Goal: Transaction & Acquisition: Purchase product/service

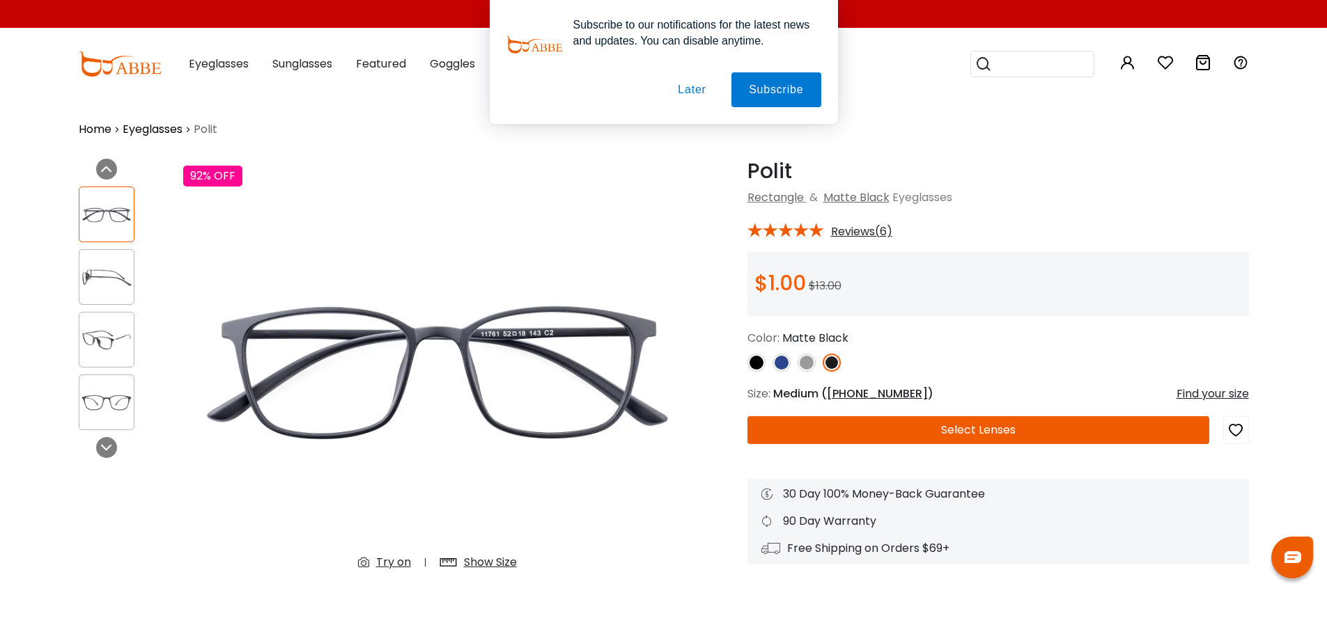
click at [679, 91] on button "Later" at bounding box center [691, 89] width 63 height 35
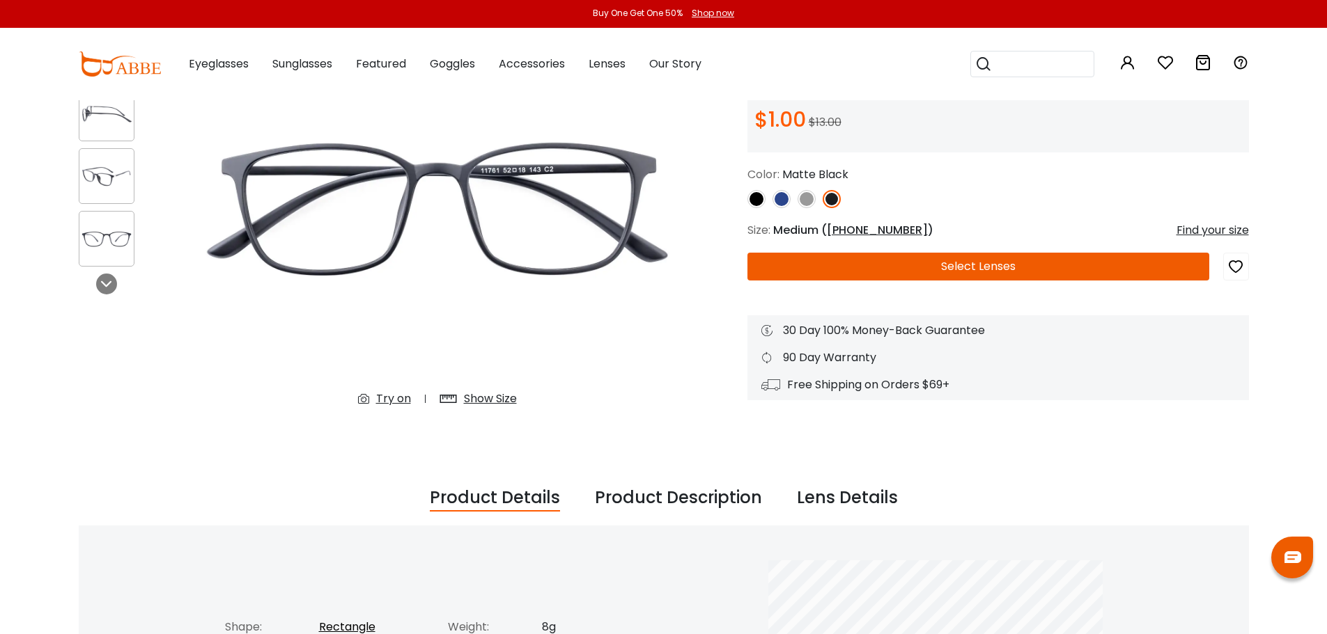
scroll to position [139, 0]
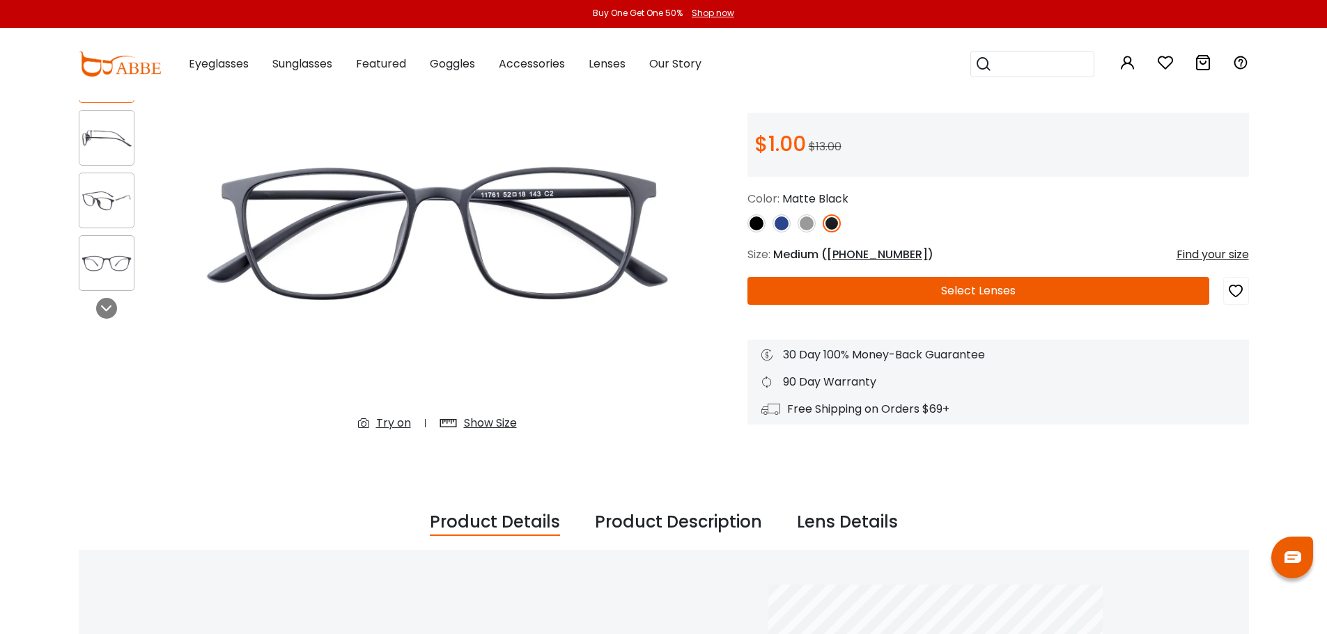
click at [852, 251] on span "50-18-143" at bounding box center [877, 255] width 101 height 16
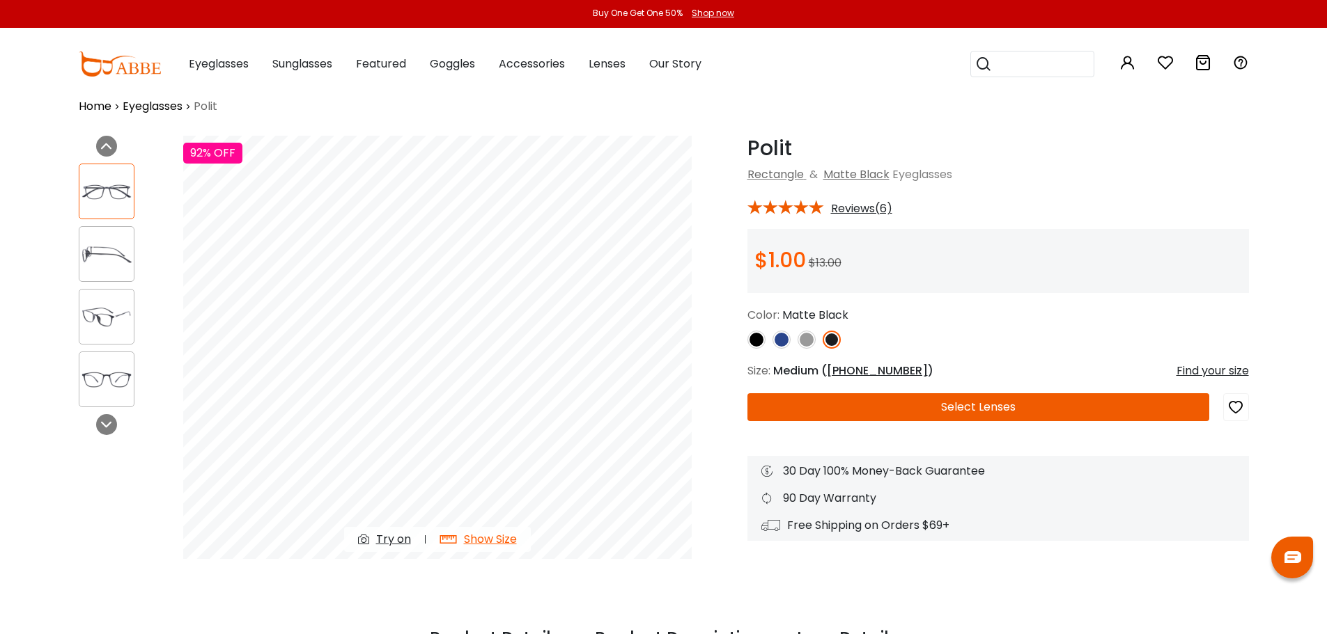
scroll to position [0, 0]
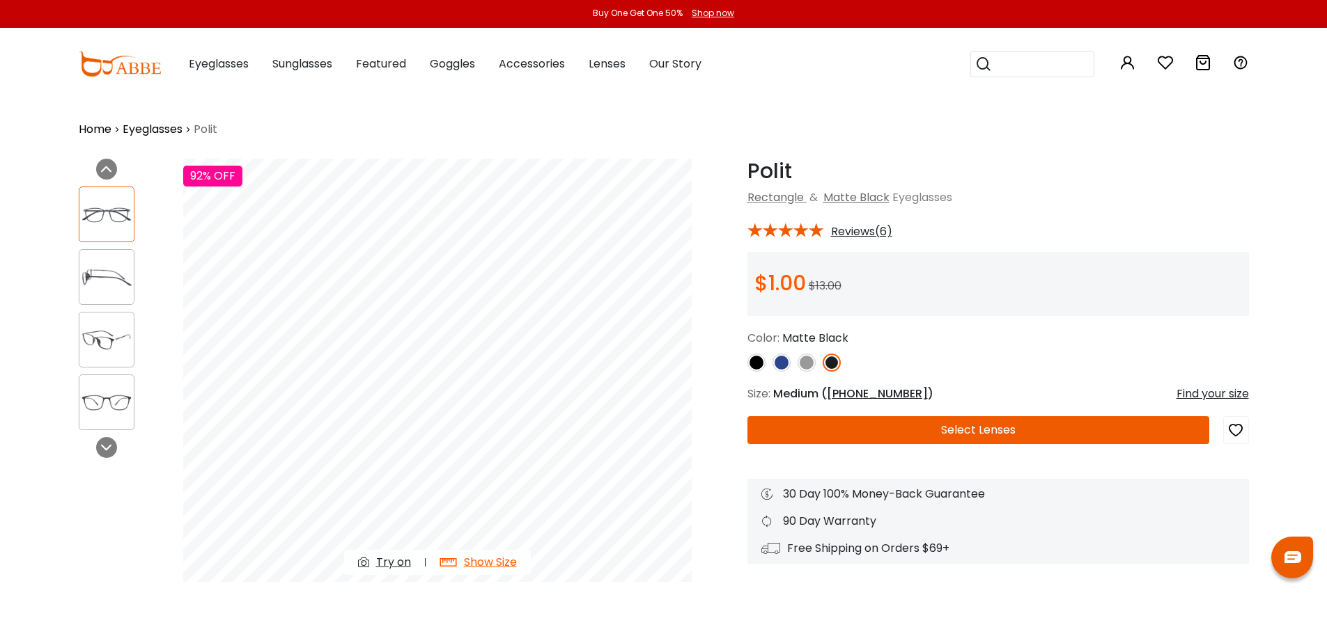
click at [756, 362] on img at bounding box center [756, 363] width 18 height 18
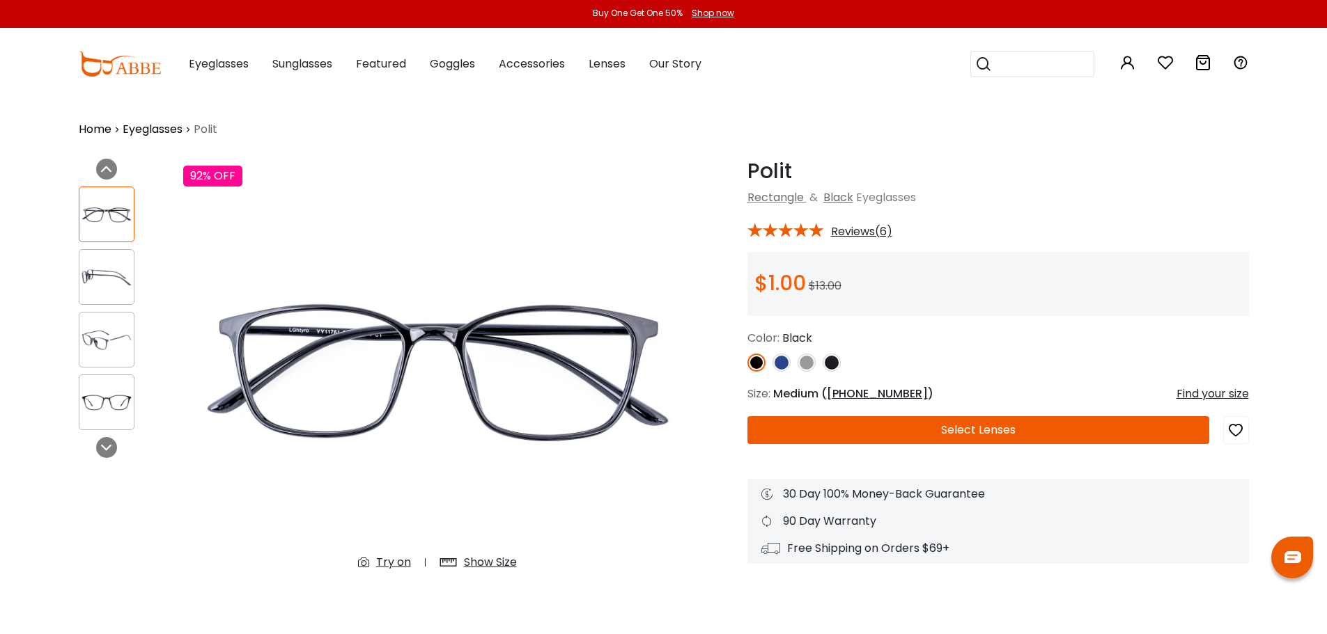
click at [839, 362] on img at bounding box center [832, 363] width 18 height 18
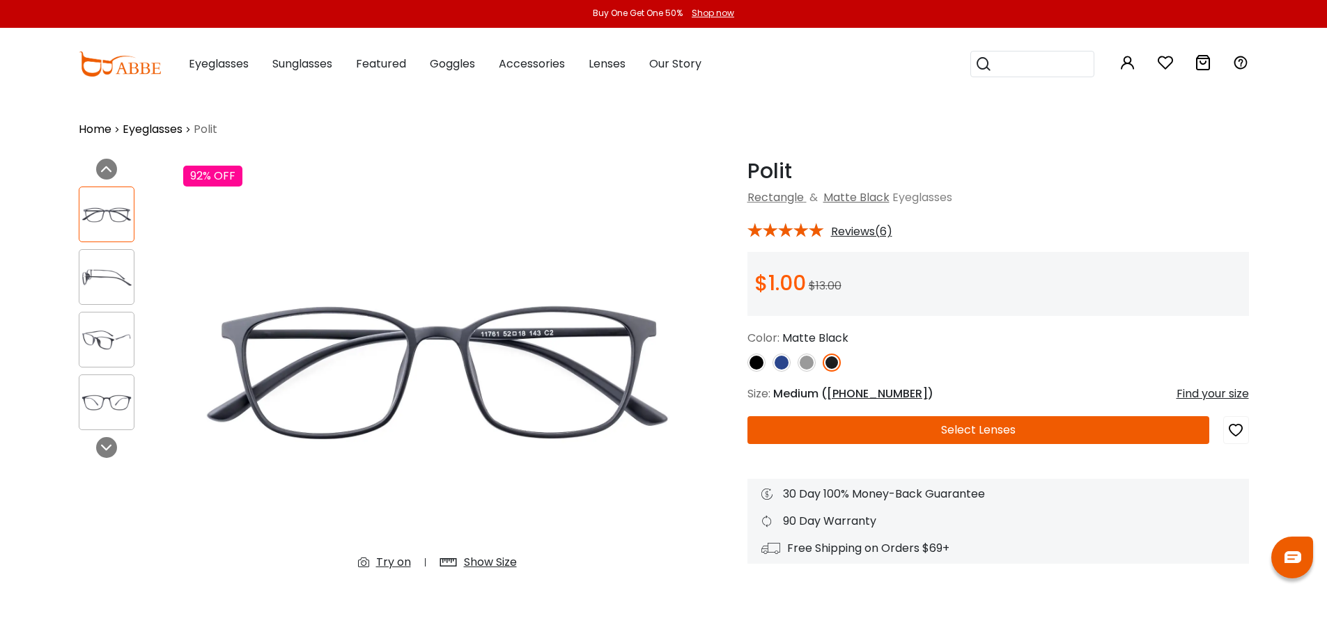
click at [83, 286] on img at bounding box center [106, 277] width 54 height 27
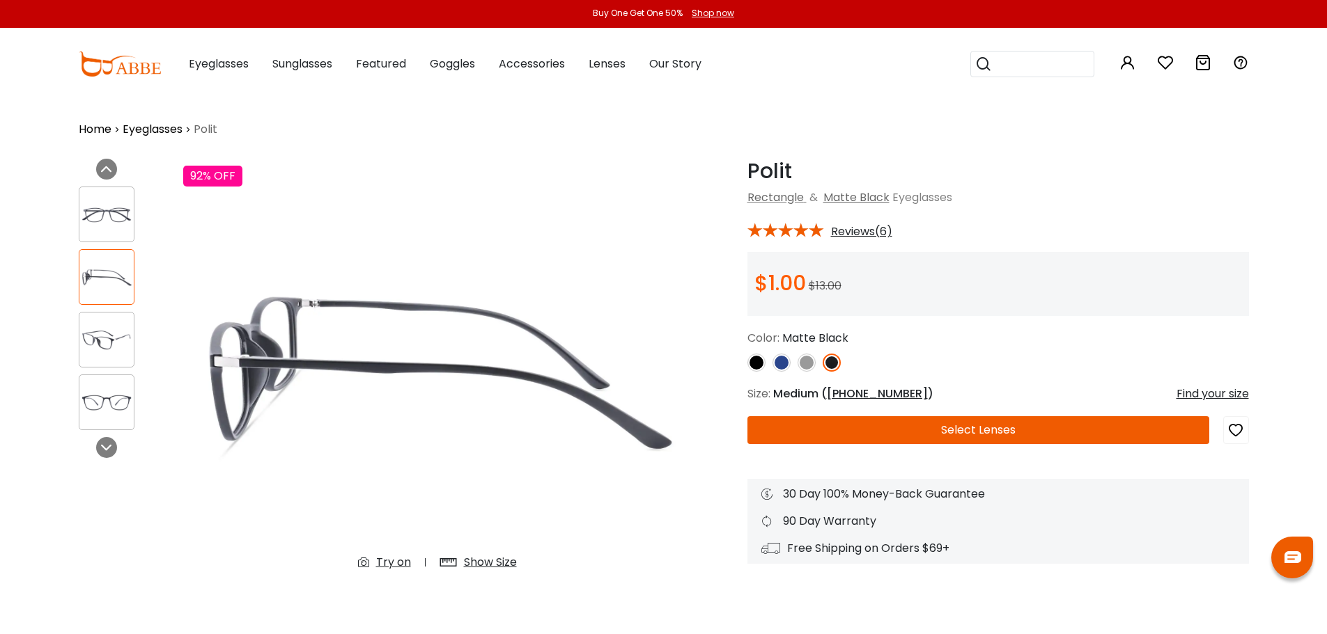
click at [92, 337] on img at bounding box center [106, 340] width 54 height 27
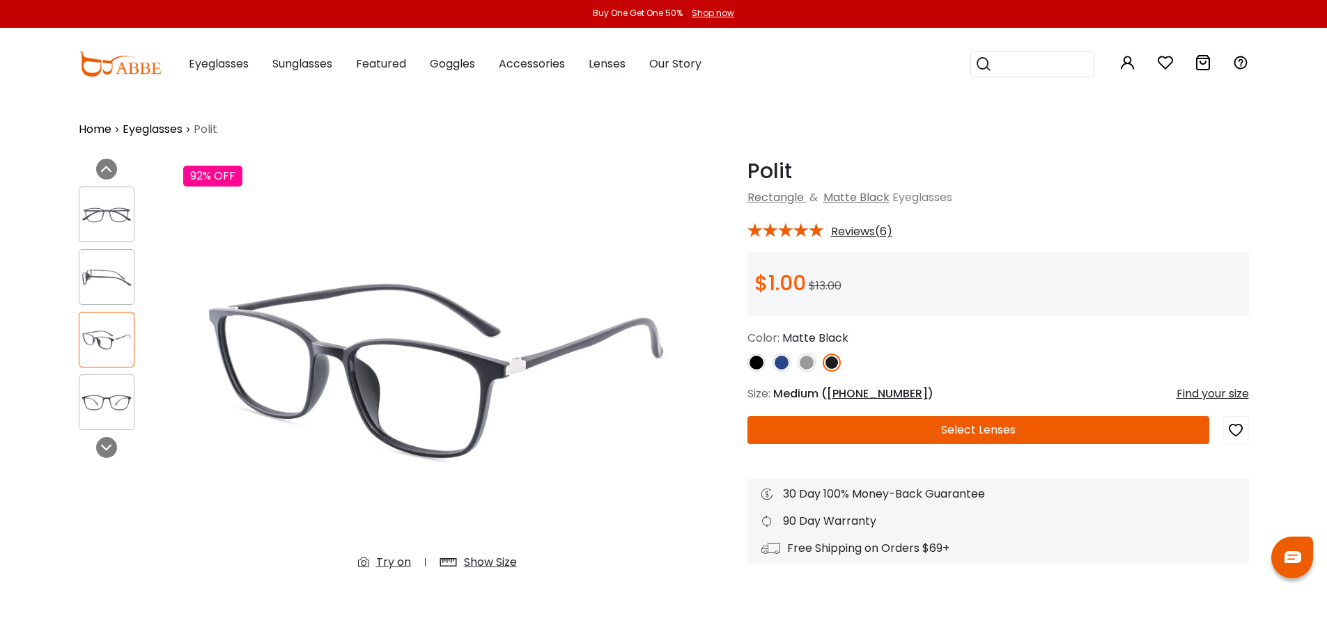
click at [166, 132] on link "Eyeglasses" at bounding box center [153, 129] width 60 height 17
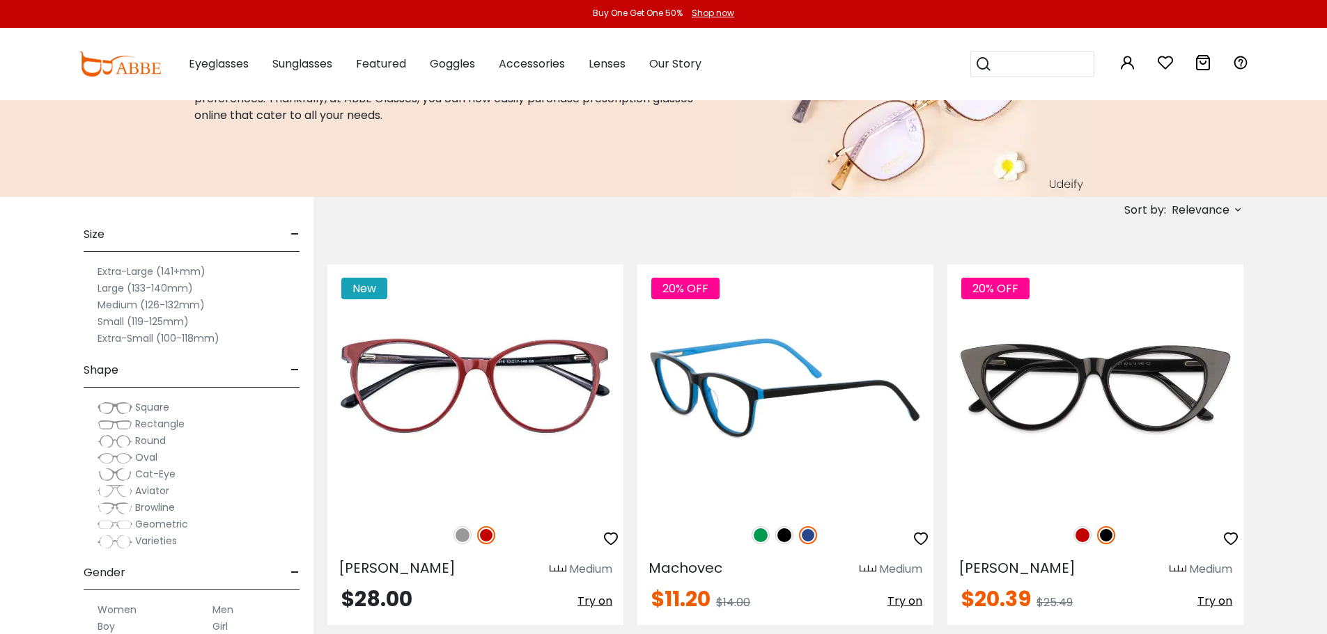
scroll to position [139, 0]
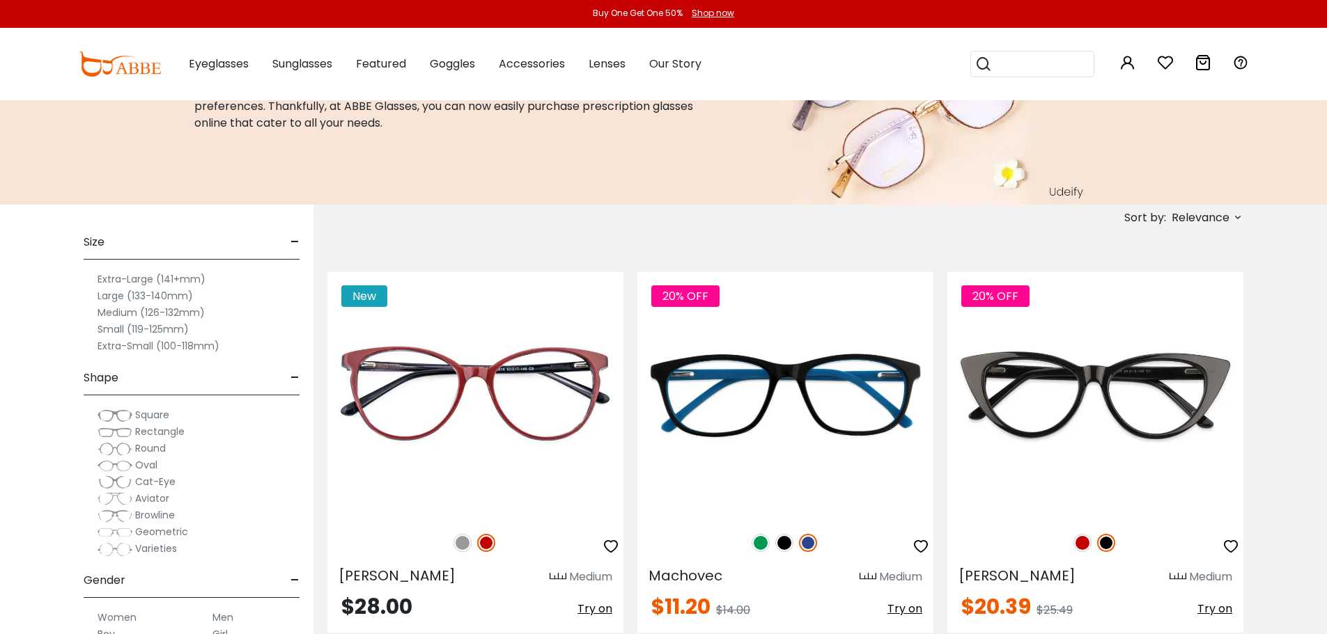
click at [162, 295] on label "Large (133-140mm)" at bounding box center [145, 296] width 95 height 17
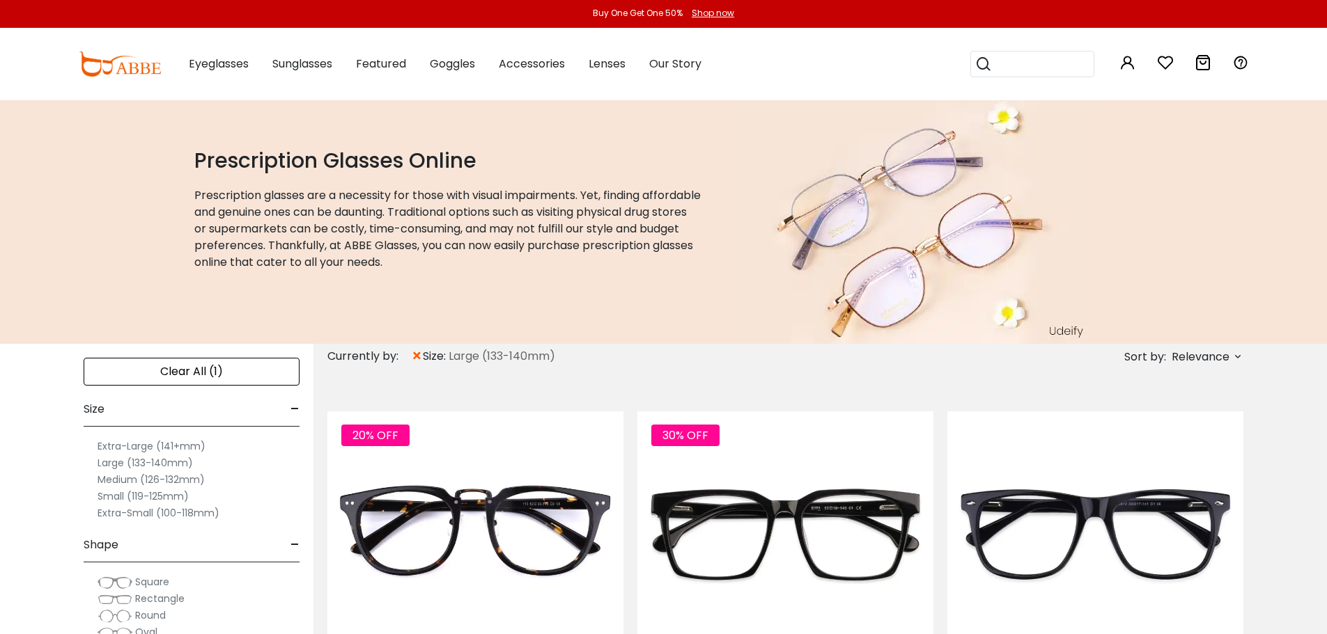
scroll to position [209, 0]
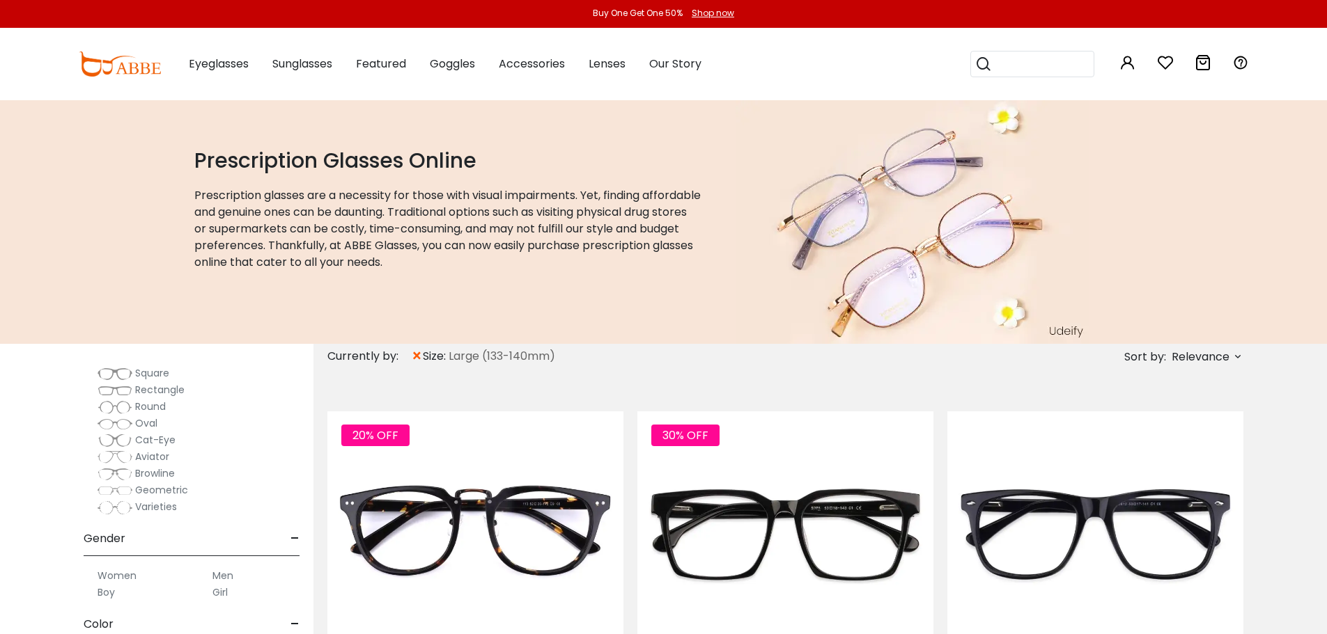
click at [228, 575] on label "Men" at bounding box center [222, 576] width 21 height 17
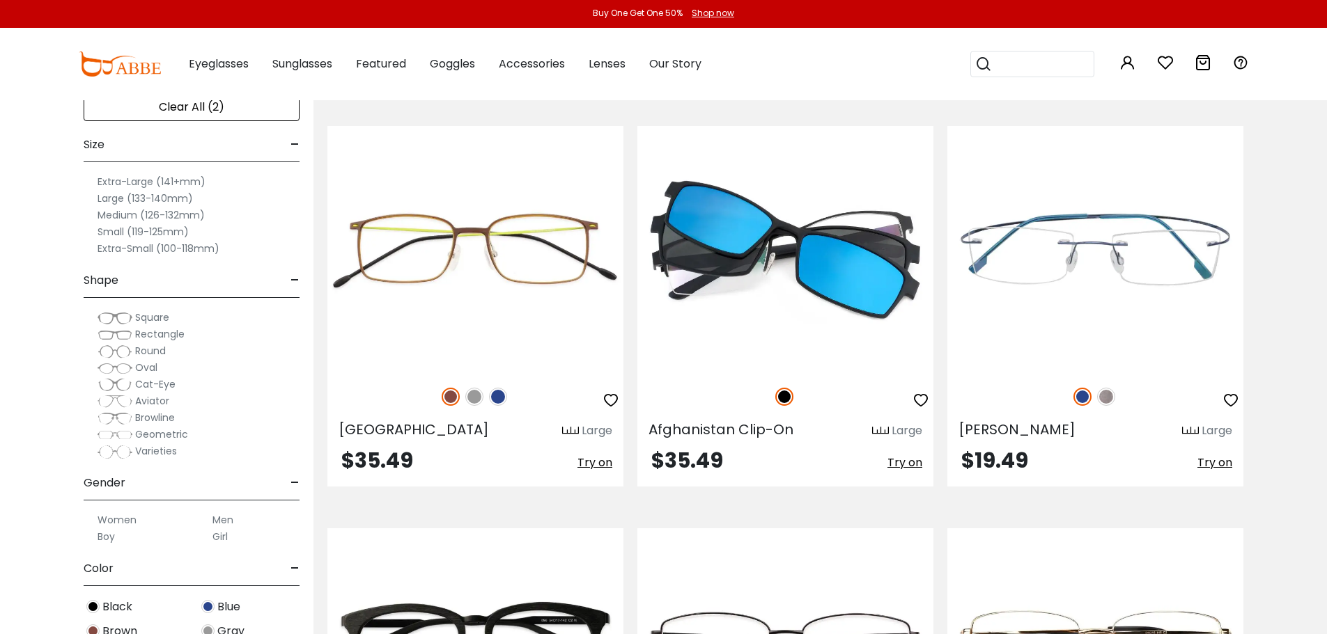
scroll to position [4248, 0]
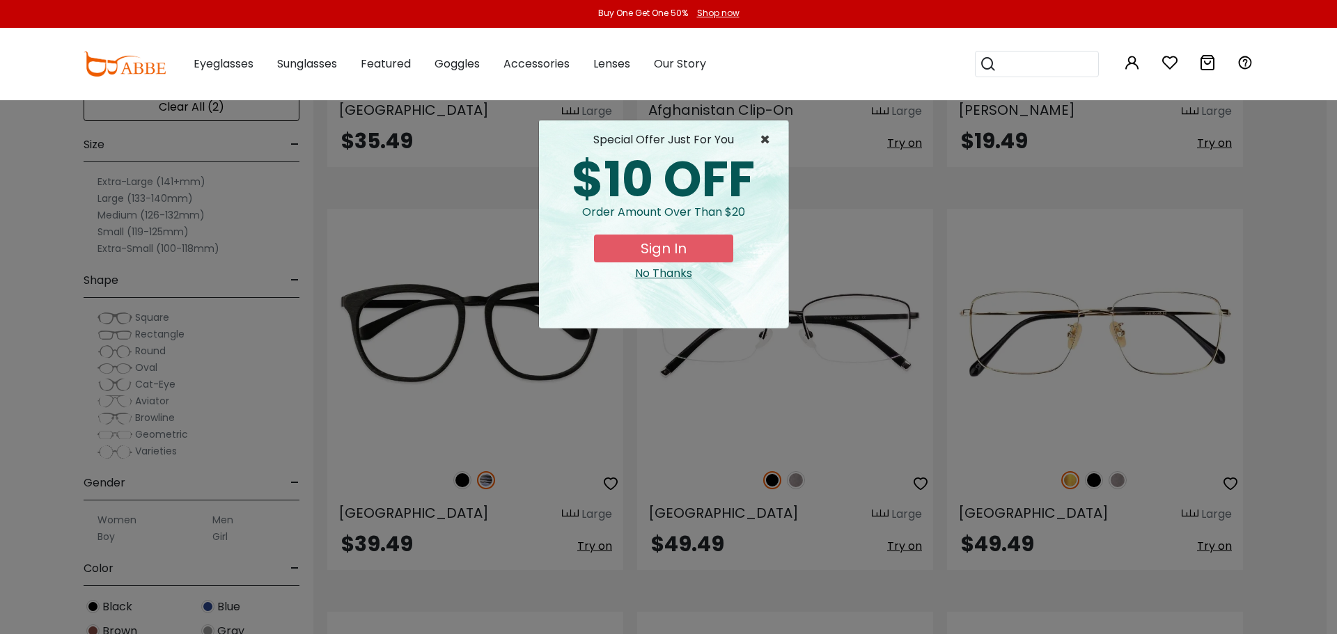
click at [761, 132] on span "×" at bounding box center [768, 140] width 17 height 17
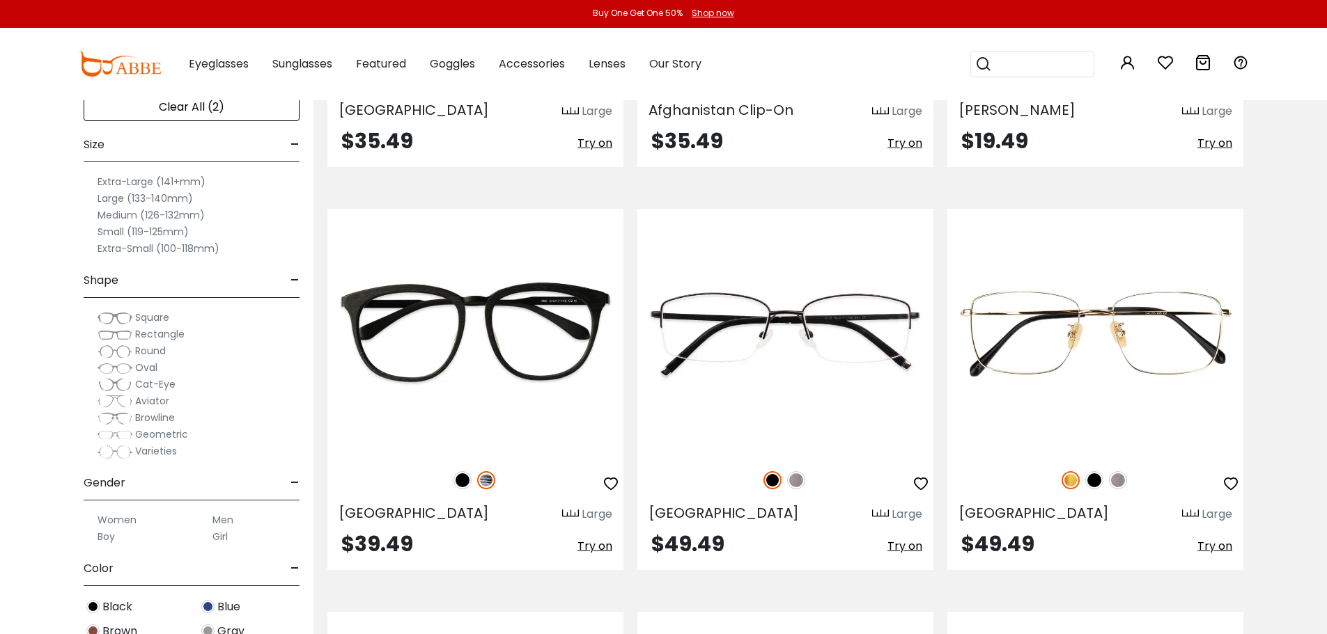
click at [168, 332] on span "Rectangle" at bounding box center [159, 334] width 49 height 14
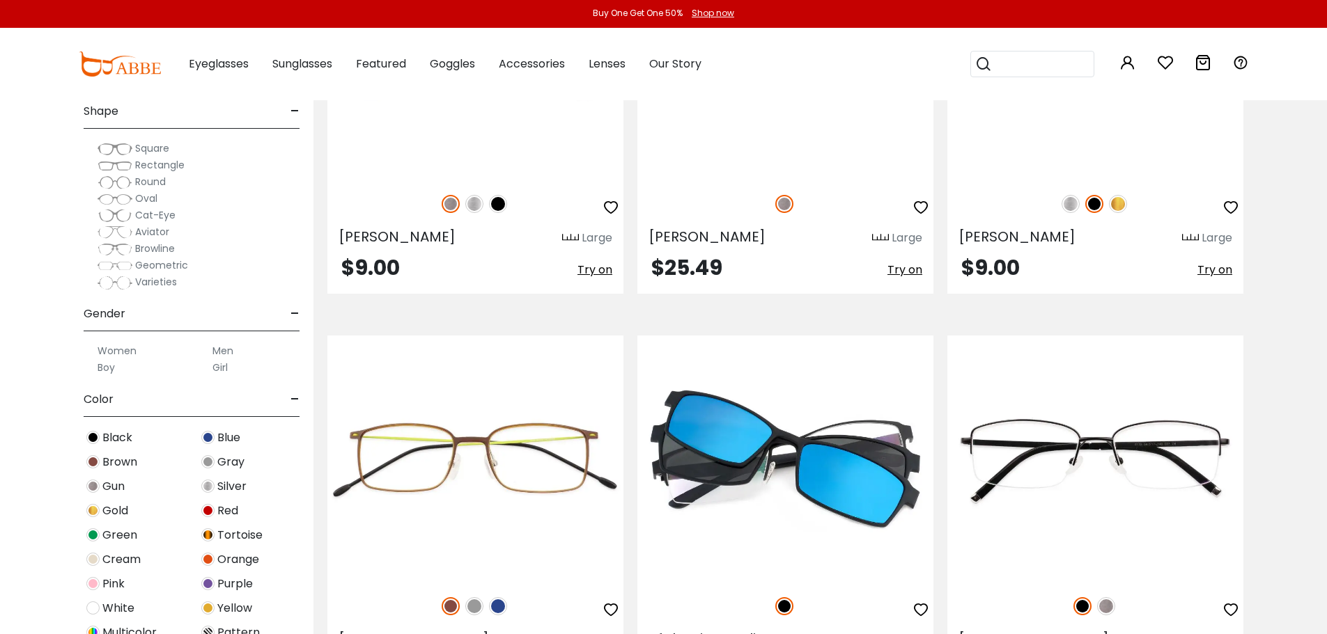
scroll to position [348, 0]
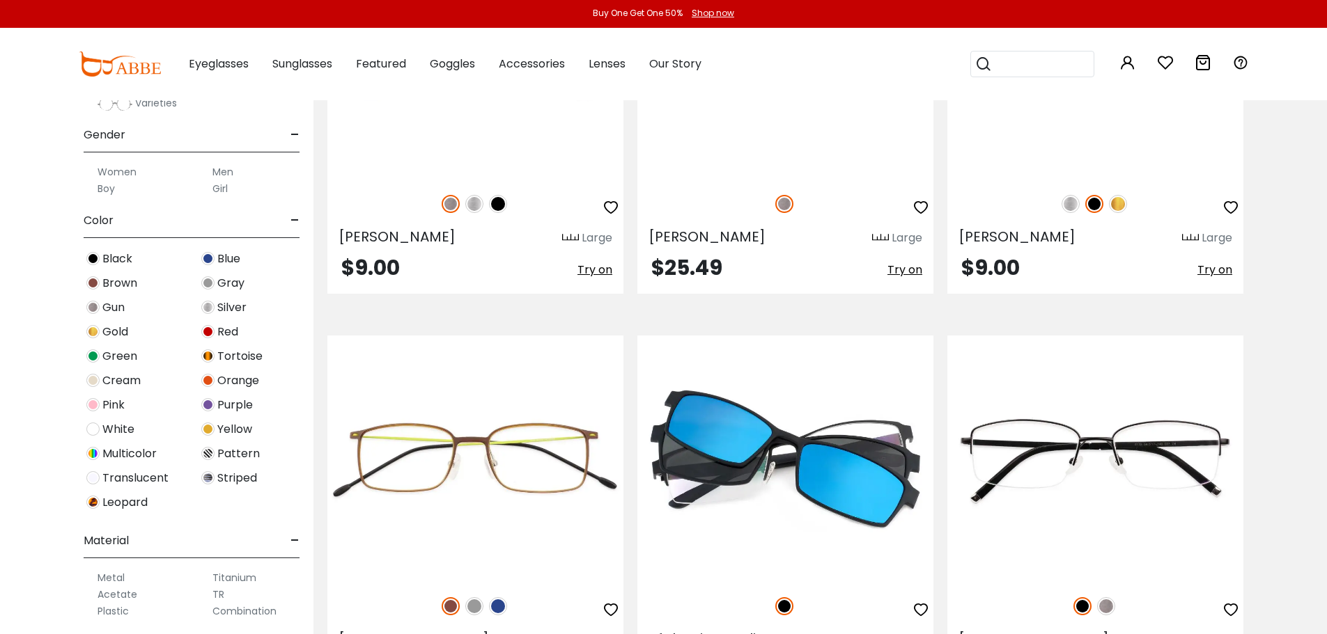
click at [109, 254] on span "Black" at bounding box center [117, 259] width 30 height 17
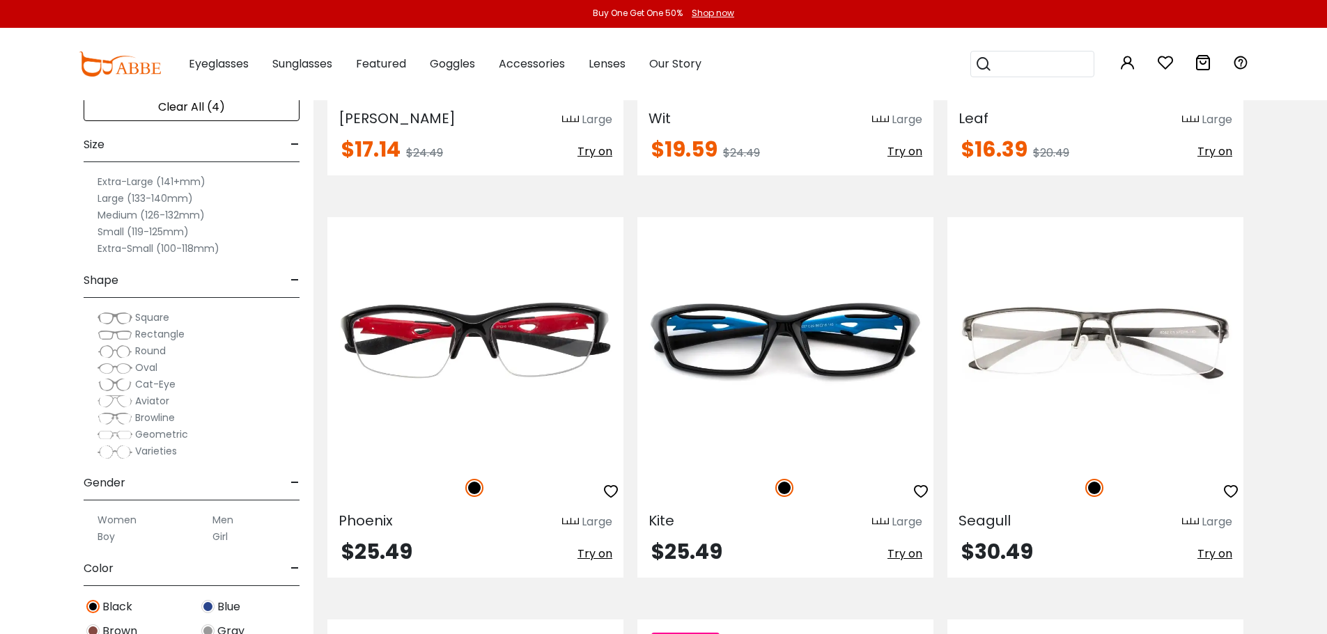
scroll to position [3134, 0]
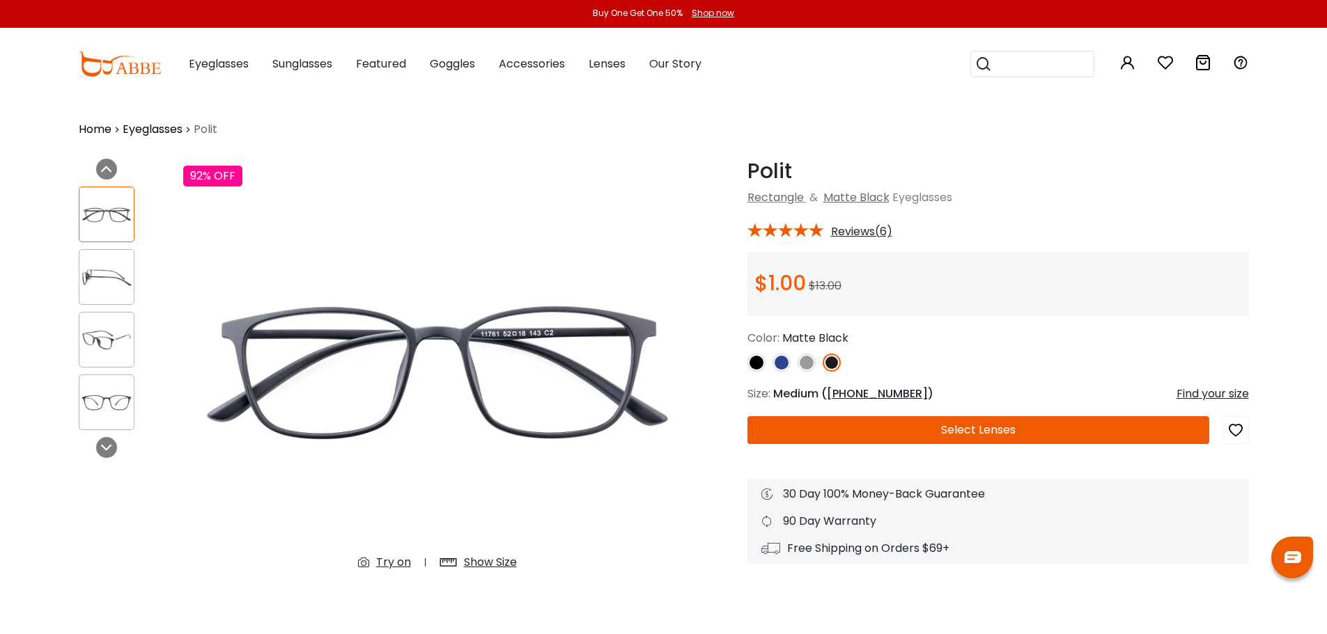
click at [107, 269] on img at bounding box center [106, 277] width 54 height 27
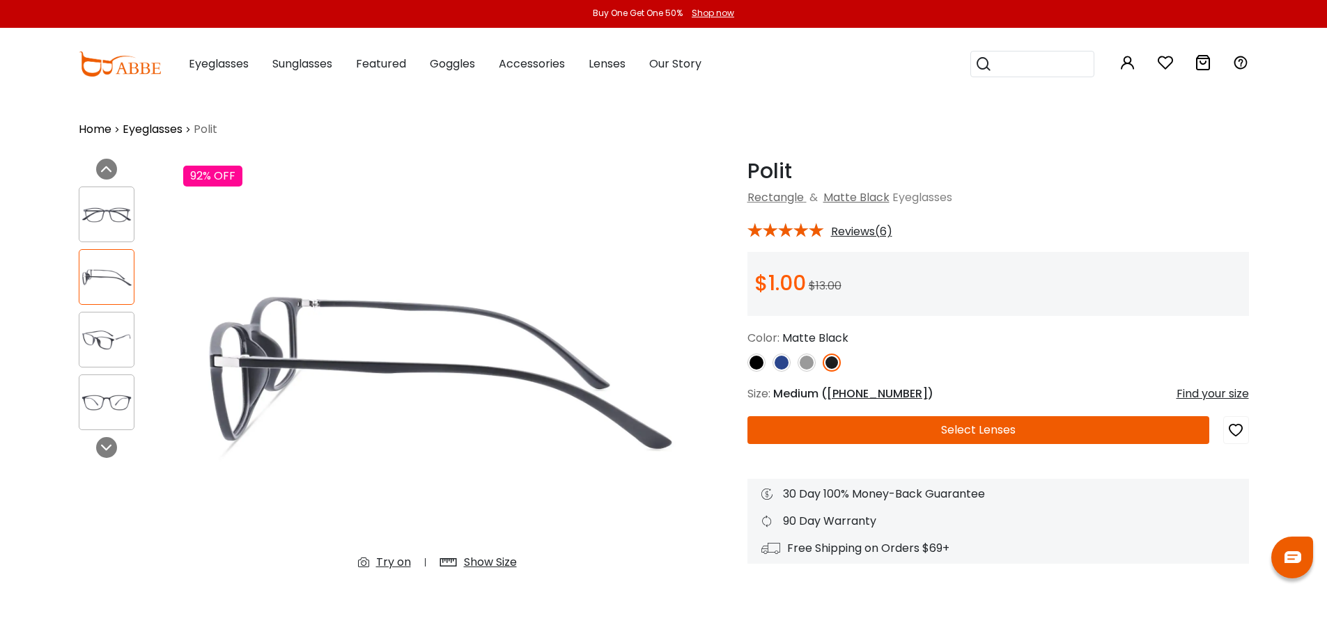
click at [95, 338] on img at bounding box center [106, 340] width 54 height 27
